Goal: Task Accomplishment & Management: Manage account settings

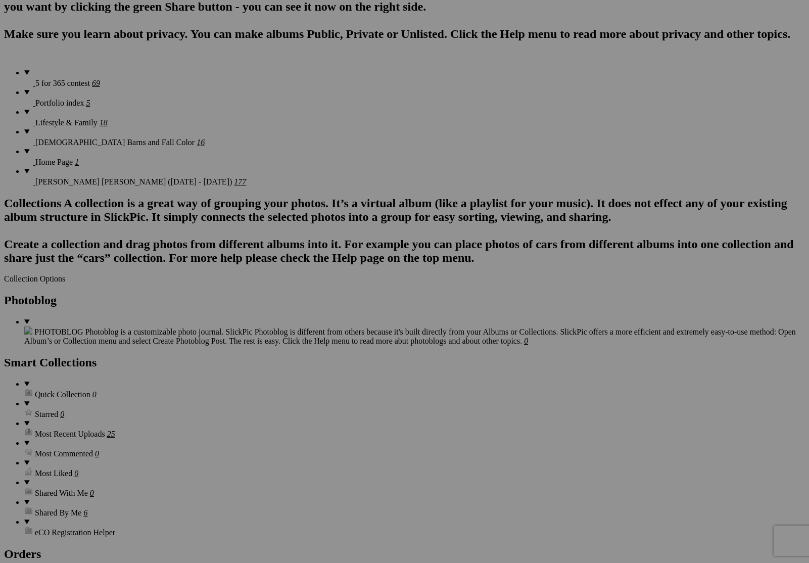
scroll to position [874, 0]
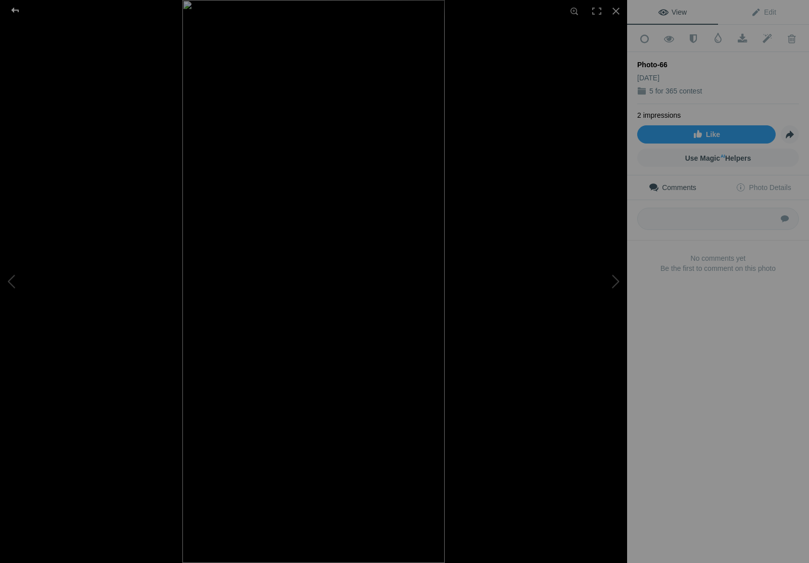
click at [12, 11] on div at bounding box center [15, 10] width 36 height 20
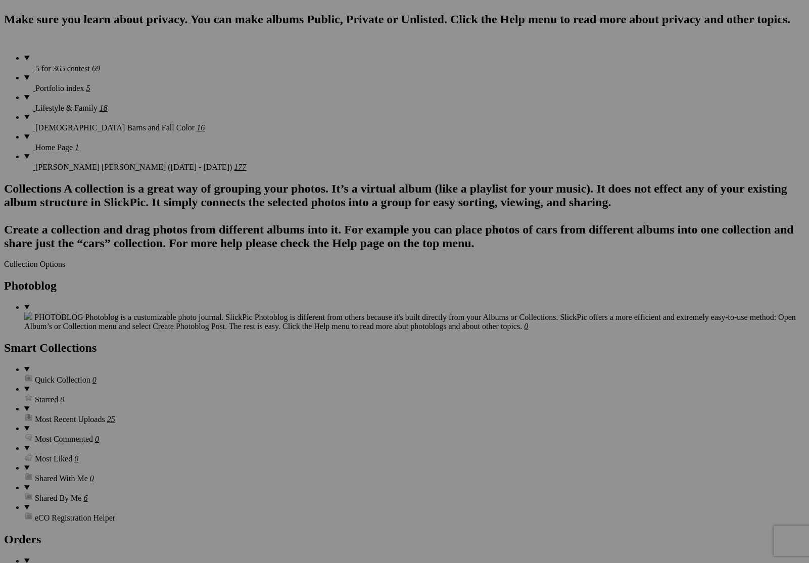
scroll to position [696, 0]
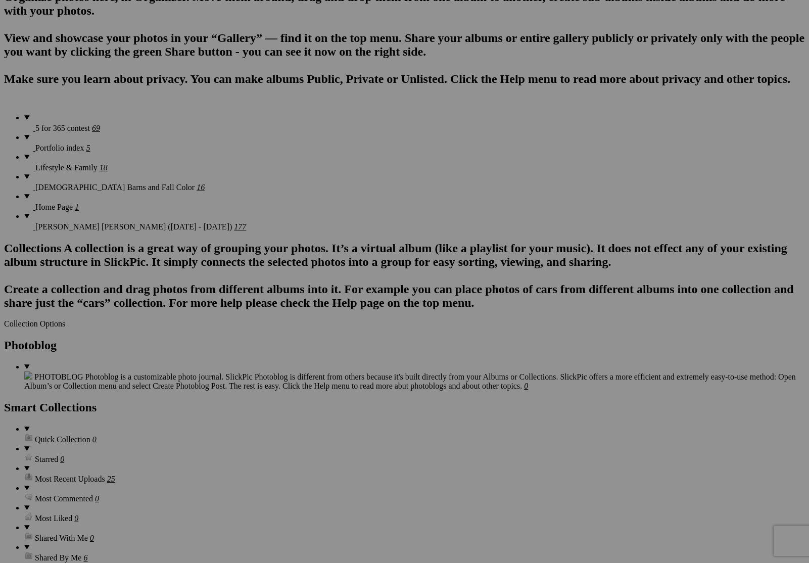
click at [337, 353] on span "Yes" at bounding box center [332, 357] width 12 height 9
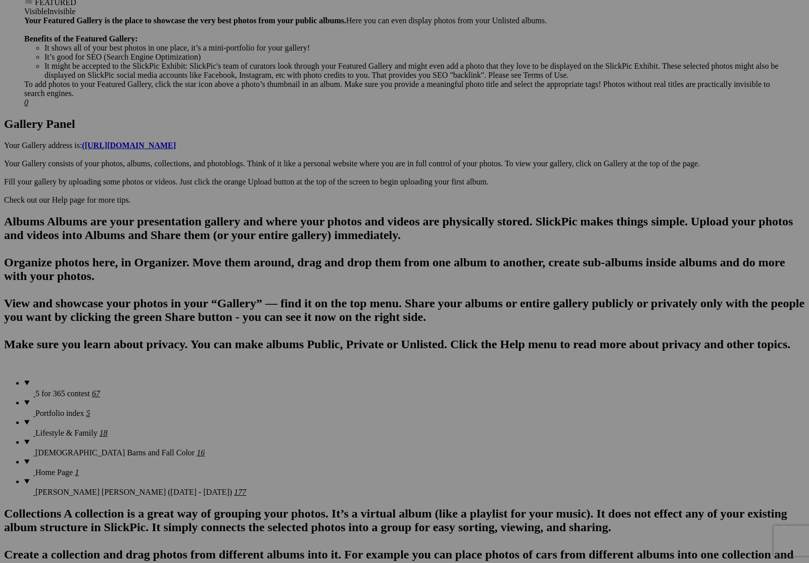
scroll to position [429, 0]
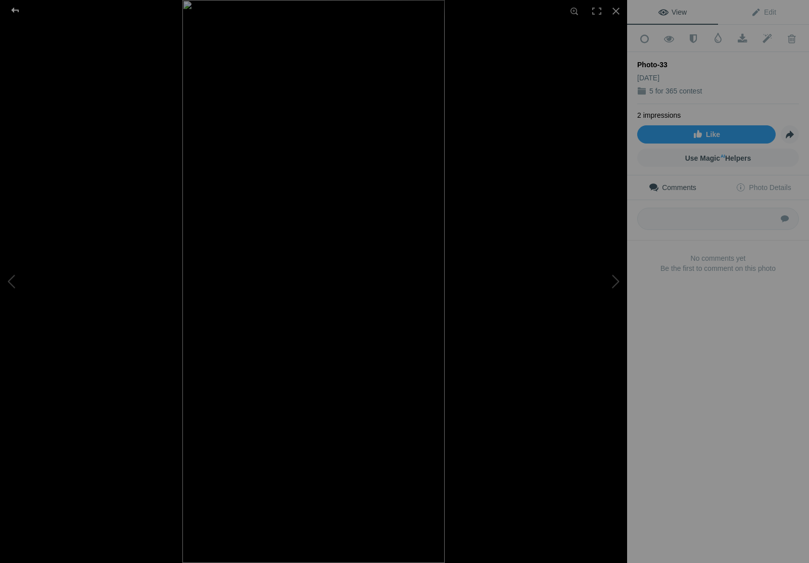
click at [17, 11] on div at bounding box center [15, 10] width 36 height 20
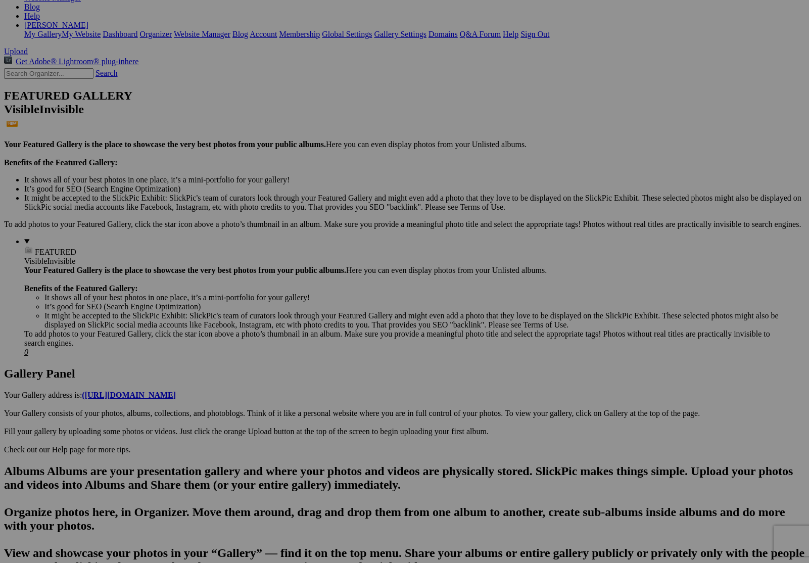
scroll to position [184, 0]
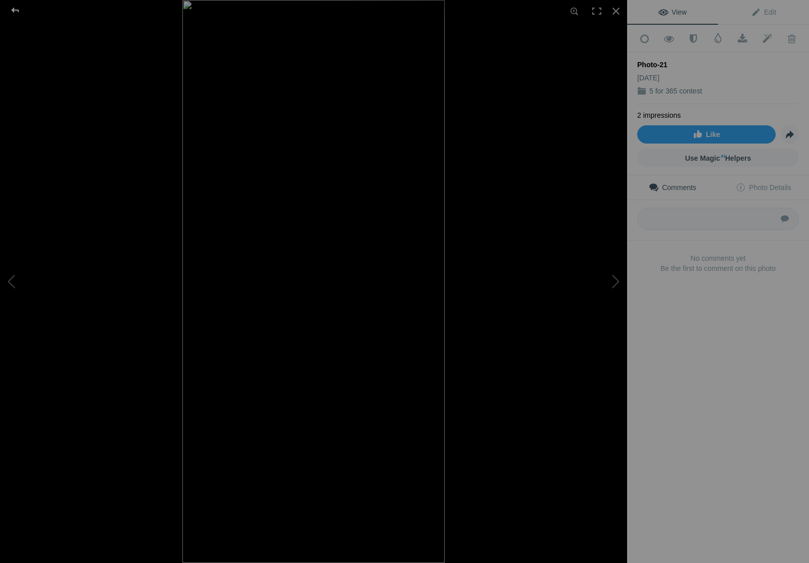
click at [15, 12] on div at bounding box center [15, 10] width 36 height 20
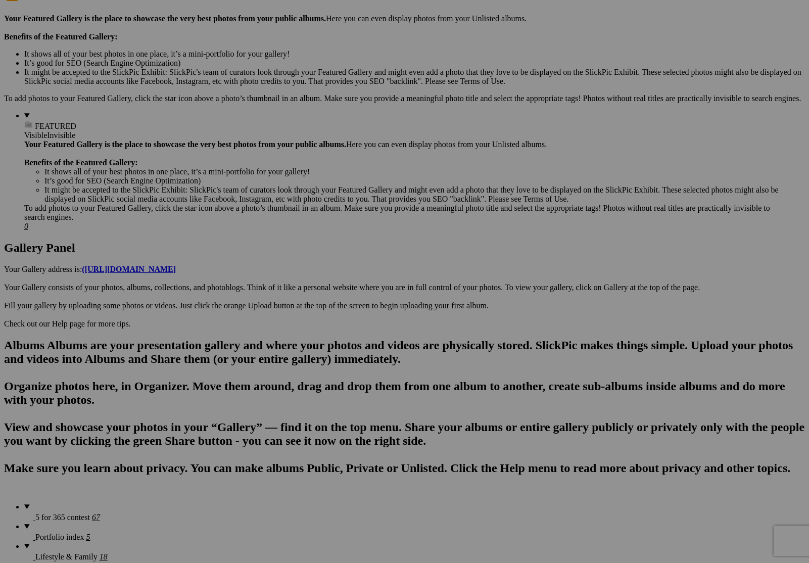
scroll to position [293, 0]
